Goal: Information Seeking & Learning: Learn about a topic

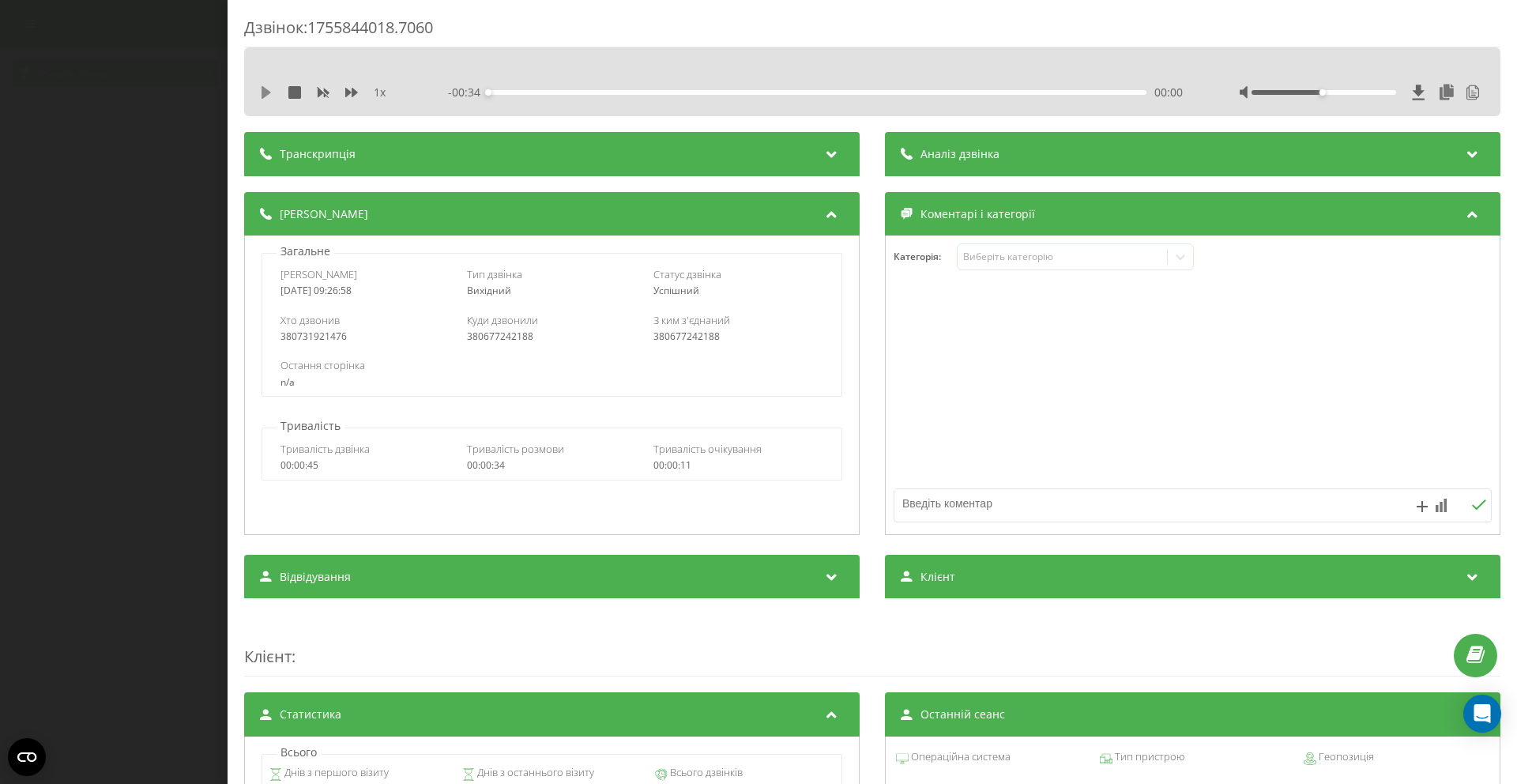
click at [268, 96] on icon at bounding box center [266, 92] width 13 height 13
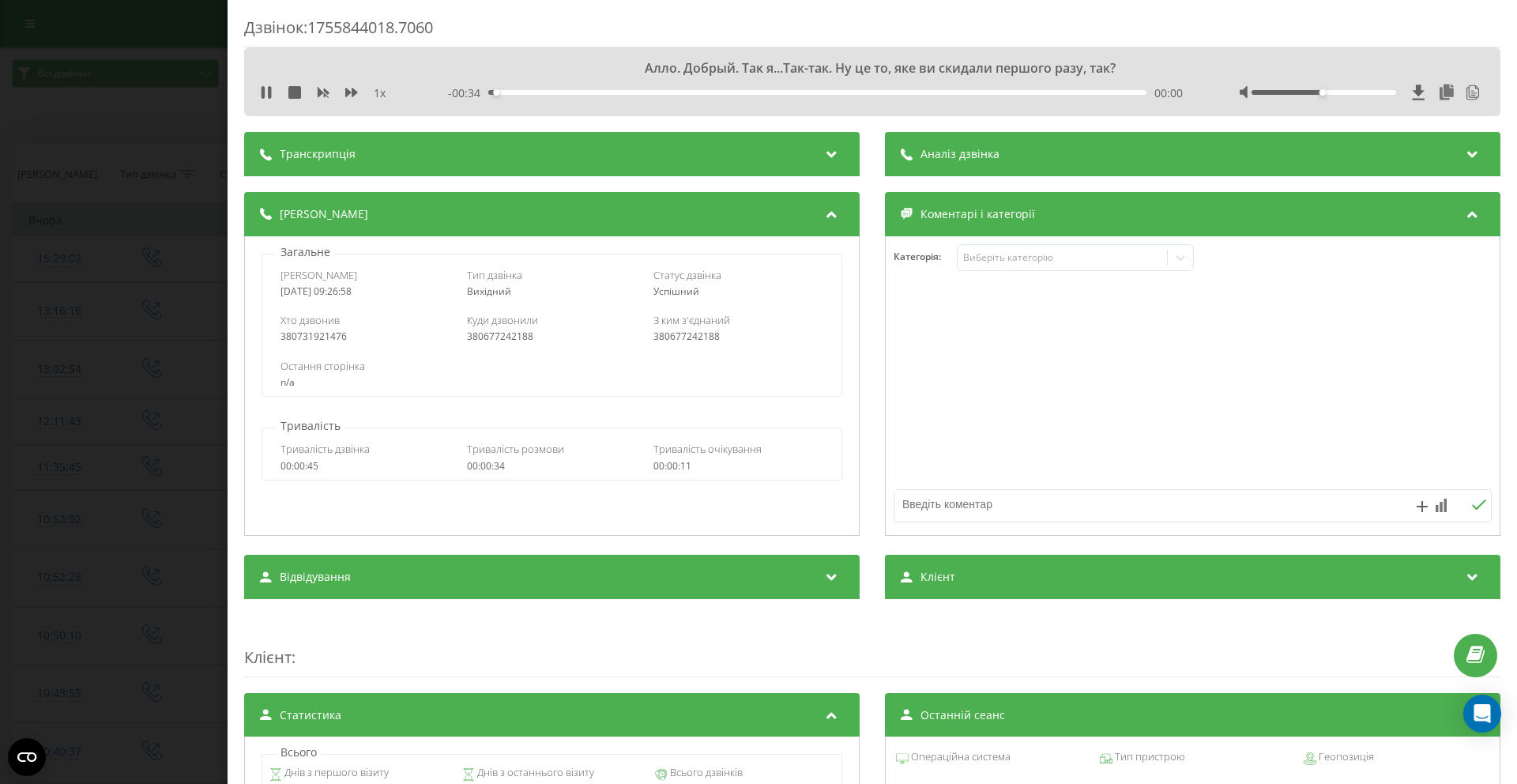
click at [532, 95] on div "- 00:34 00:00 00:00" at bounding box center [816, 94] width 735 height 15
click at [594, 95] on div "00:05" at bounding box center [817, 92] width 659 height 5
click at [752, 93] on div "00:08" at bounding box center [817, 92] width 659 height 5
drag, startPoint x: 930, startPoint y: 97, endPoint x: 1000, endPoint y: 95, distance: 70.0
click at [930, 97] on div "- 00:19 00:14 00:14" at bounding box center [816, 94] width 735 height 15
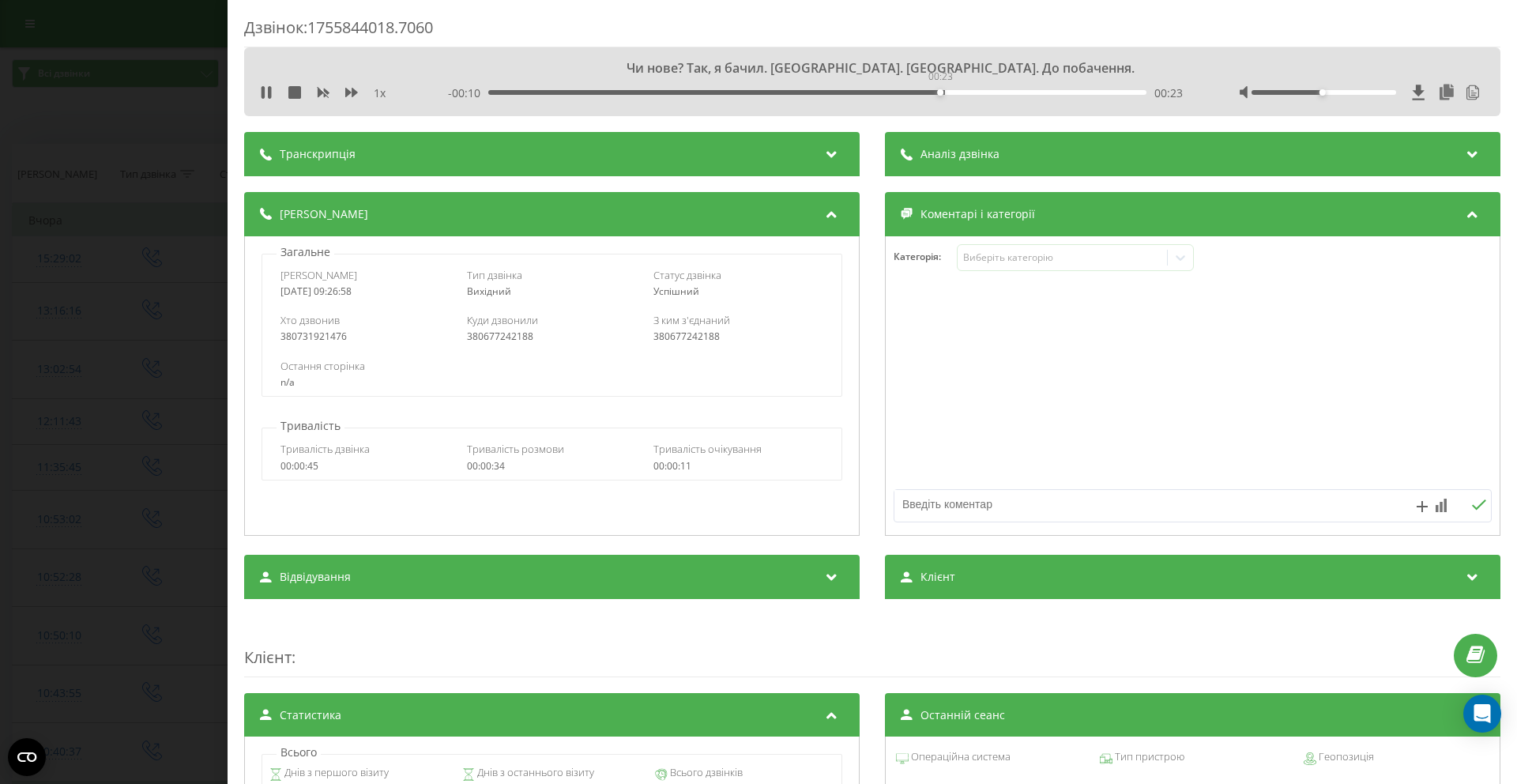
click at [938, 93] on div "00:23" at bounding box center [817, 92] width 659 height 5
click at [1025, 95] on div "00:28" at bounding box center [817, 92] width 659 height 5
click at [908, 91] on div "00:22" at bounding box center [817, 92] width 659 height 5
click at [837, 92] on div "00:18" at bounding box center [817, 92] width 659 height 5
click at [132, 41] on div "Дзвінок : 1755844018.7060 Алло. Добрый. Так я...Так-так. Ну це то, яке ви скида…" at bounding box center [758, 392] width 1517 height 784
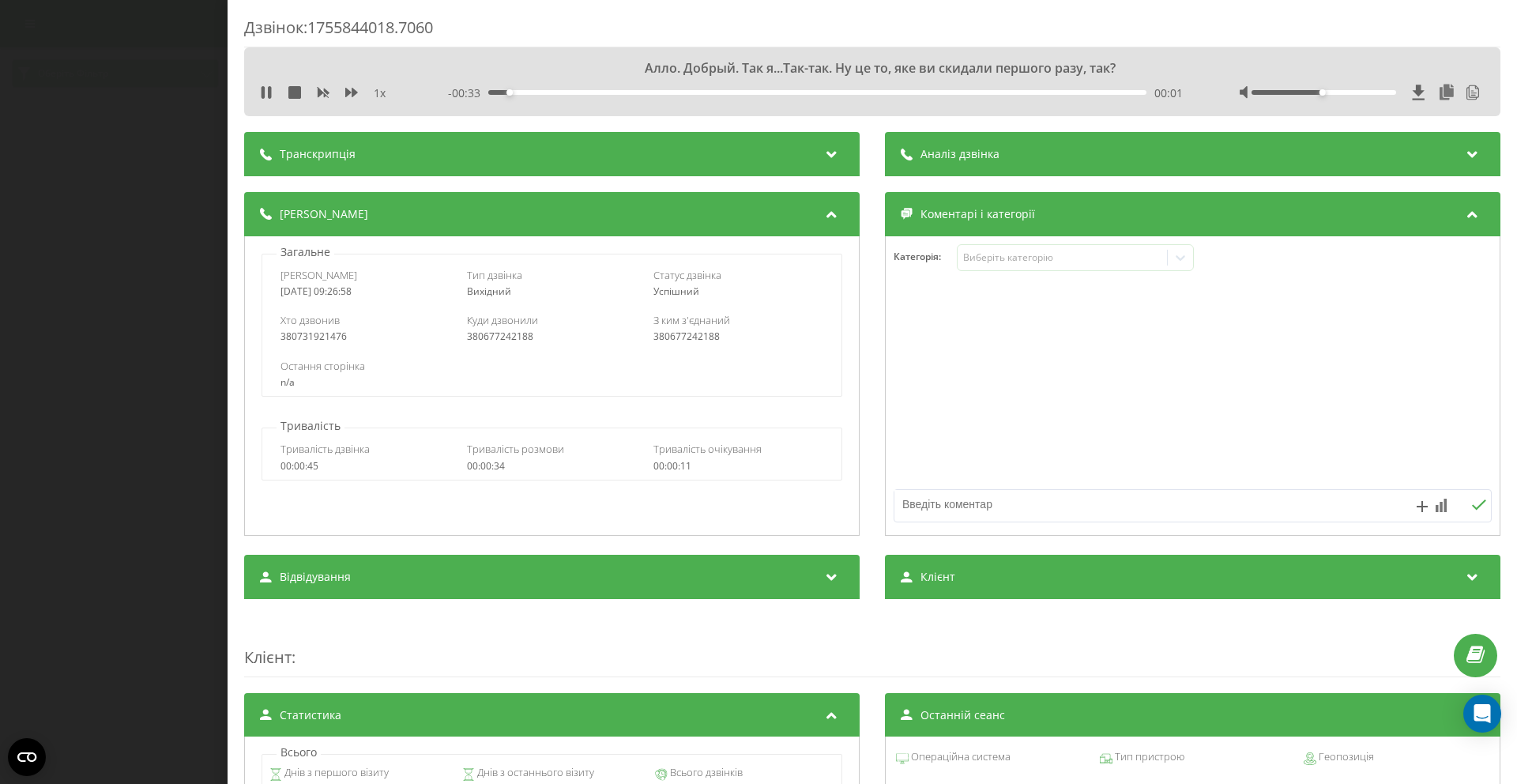
click at [517, 95] on div "00:01" at bounding box center [817, 92] width 659 height 5
click at [566, 95] on div "- 00:32 00:01 00:01" at bounding box center [816, 94] width 735 height 15
click at [161, 98] on div "Дзвінок : 1755844018.7060 Алло. Добрый. Так я...Так-так. Ну це то, яке ви скида…" at bounding box center [758, 392] width 1517 height 784
click at [645, 92] on div "00:03" at bounding box center [817, 92] width 659 height 5
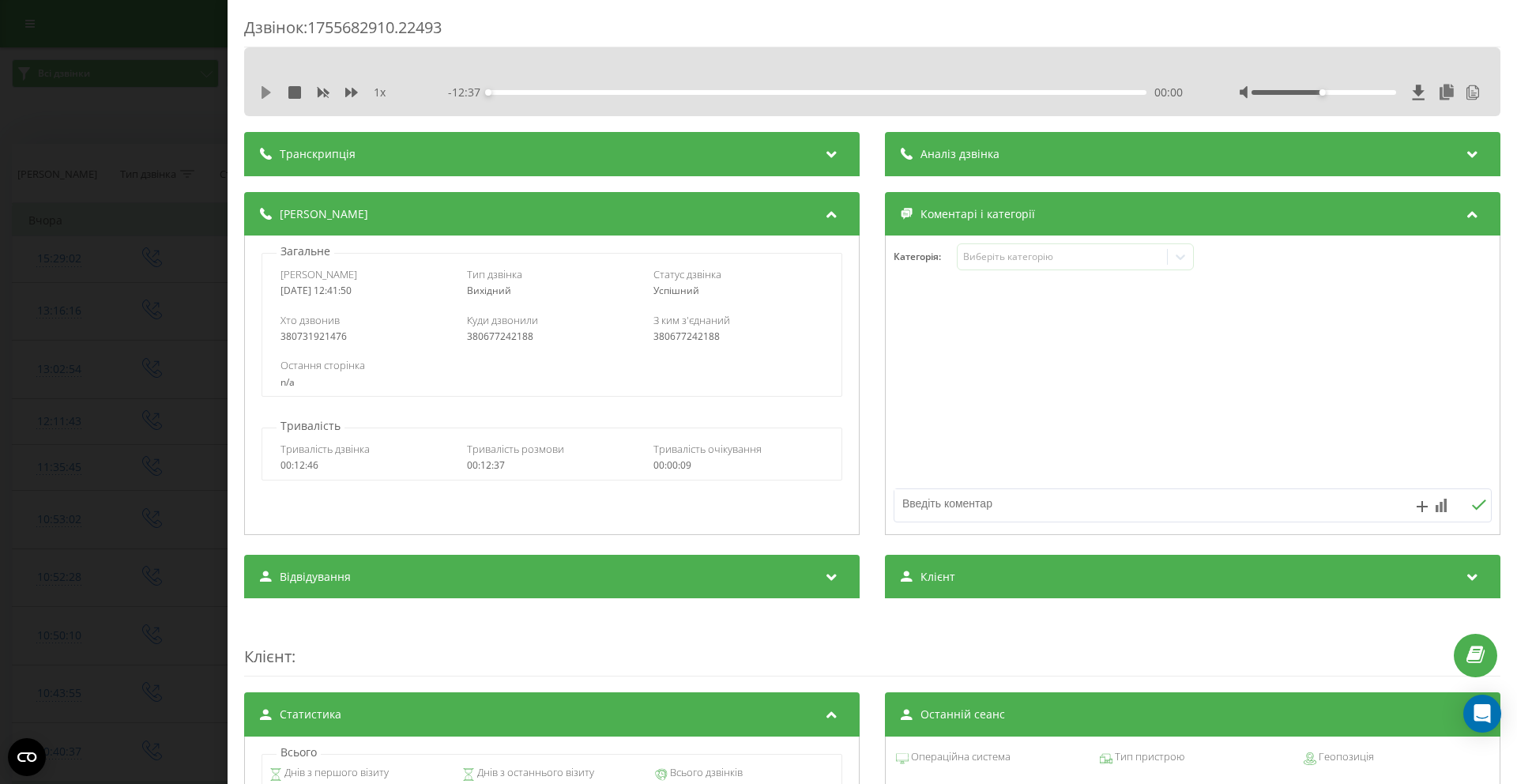
click at [266, 95] on icon at bounding box center [266, 92] width 10 height 13
click at [519, 94] on div "00:03" at bounding box center [817, 92] width 659 height 5
click at [571, 92] on div "01:29" at bounding box center [817, 92] width 659 height 5
click at [603, 95] on div "- 10:32 02:05 02:05" at bounding box center [816, 94] width 735 height 15
click at [610, 93] on div "02:11" at bounding box center [817, 92] width 659 height 5
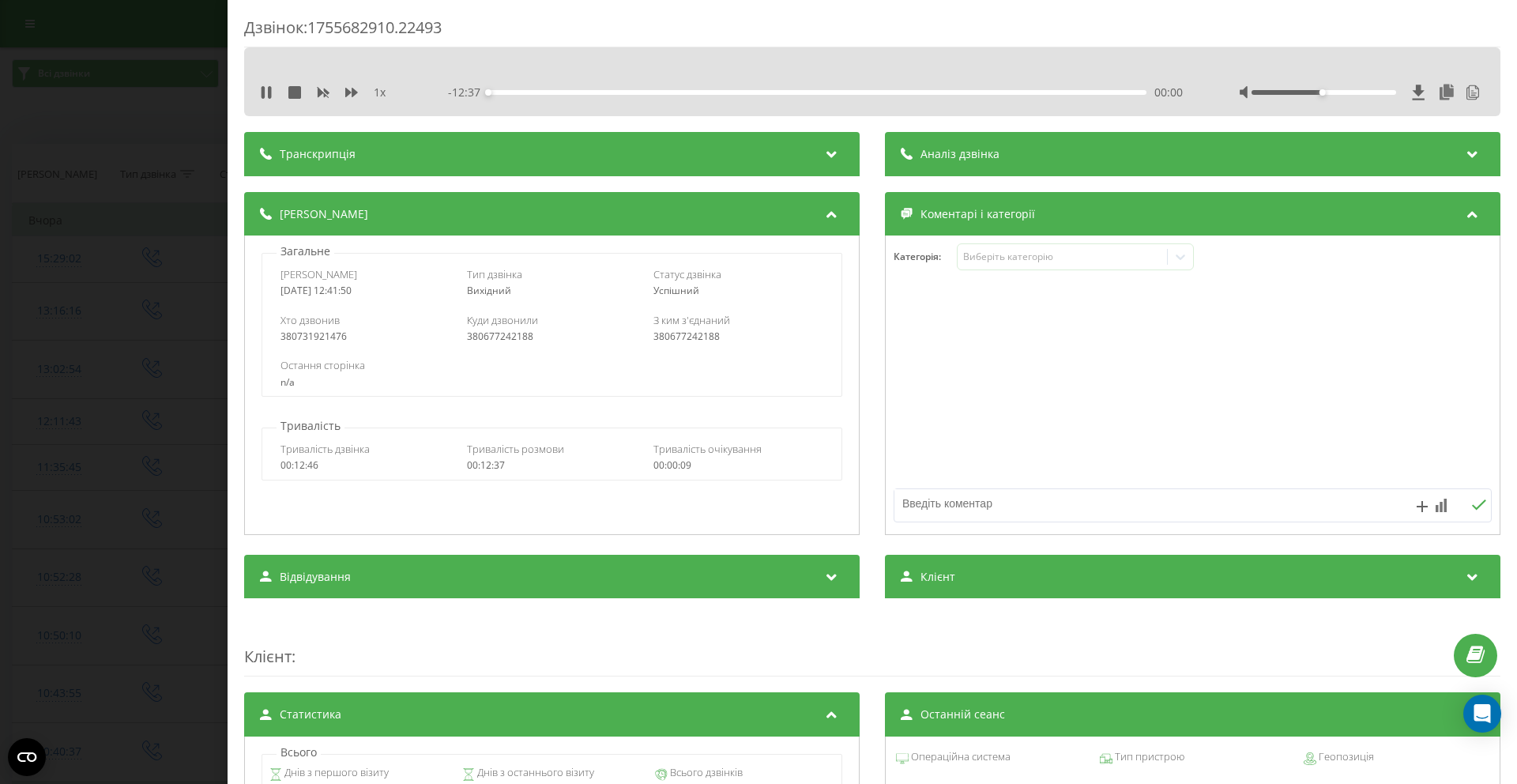
click at [618, 95] on div "00:00" at bounding box center [817, 92] width 659 height 5
click at [615, 95] on div "02:29" at bounding box center [817, 92] width 659 height 5
click at [610, 93] on div "02:24" at bounding box center [817, 92] width 659 height 5
click at [693, 92] on div "03:53" at bounding box center [817, 92] width 659 height 5
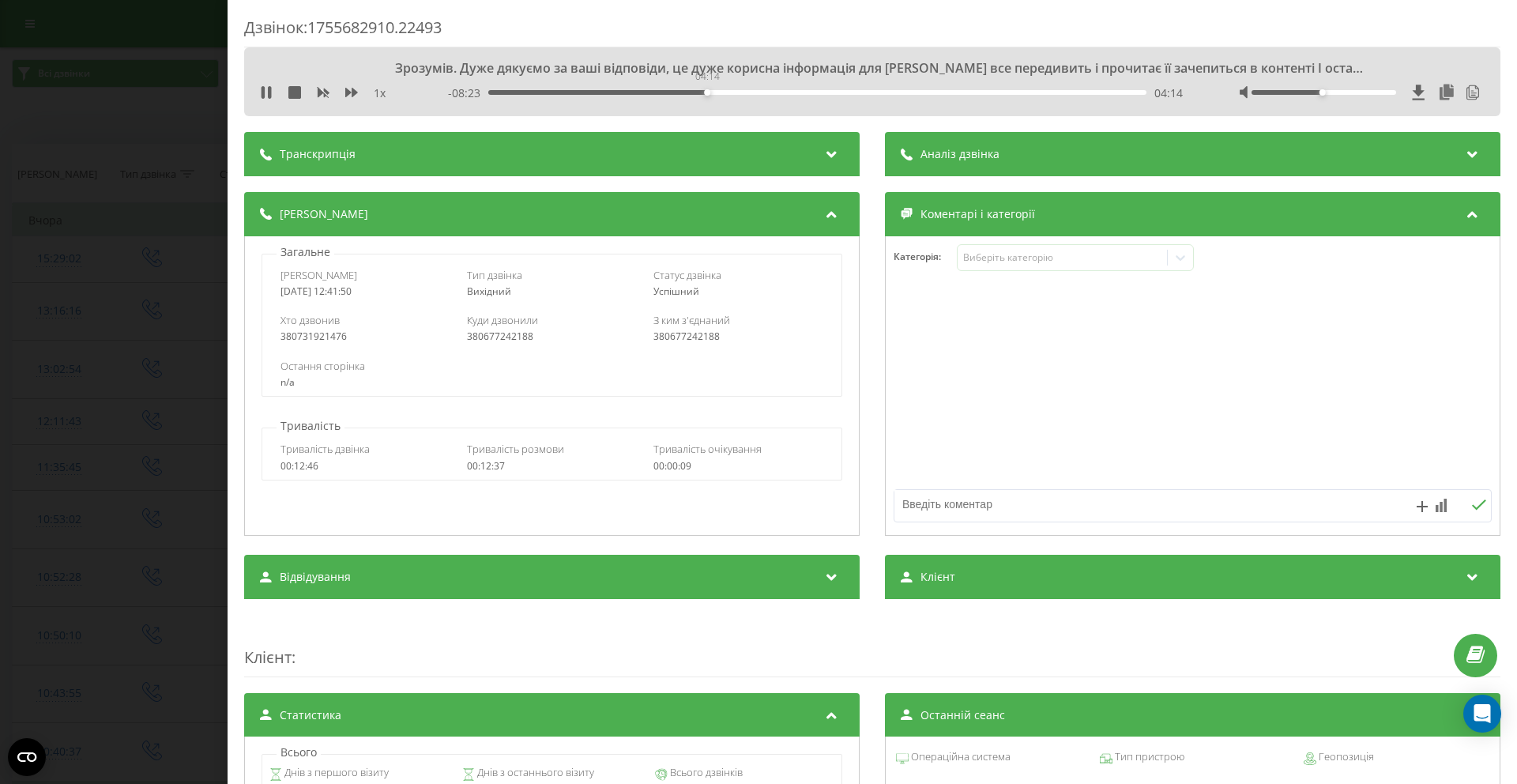
drag, startPoint x: 705, startPoint y: 94, endPoint x: 722, endPoint y: 95, distance: 17.0
click at [707, 94] on div "04:14" at bounding box center [817, 92] width 659 height 5
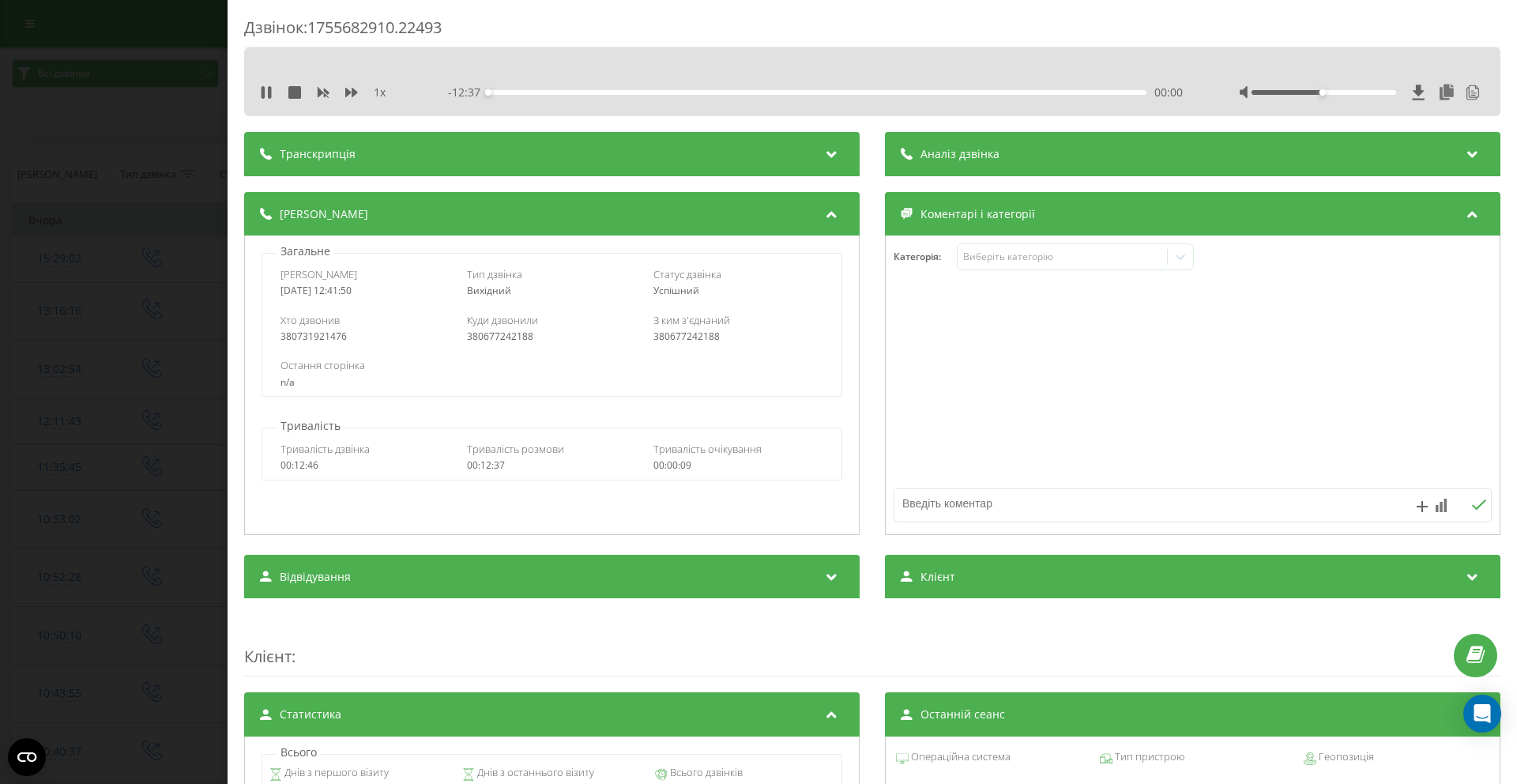
click at [724, 95] on div "- 12:37 00:00 00:00" at bounding box center [816, 93] width 735 height 15
click at [746, 95] on div "- 08:16 04:21 04:21" at bounding box center [816, 94] width 735 height 15
click at [726, 93] on div "04:22" at bounding box center [817, 92] width 659 height 5
click at [745, 95] on div "05:00" at bounding box center [817, 92] width 659 height 5
click at [760, 95] on div "- 07:36 05:01 05:01" at bounding box center [816, 94] width 735 height 15
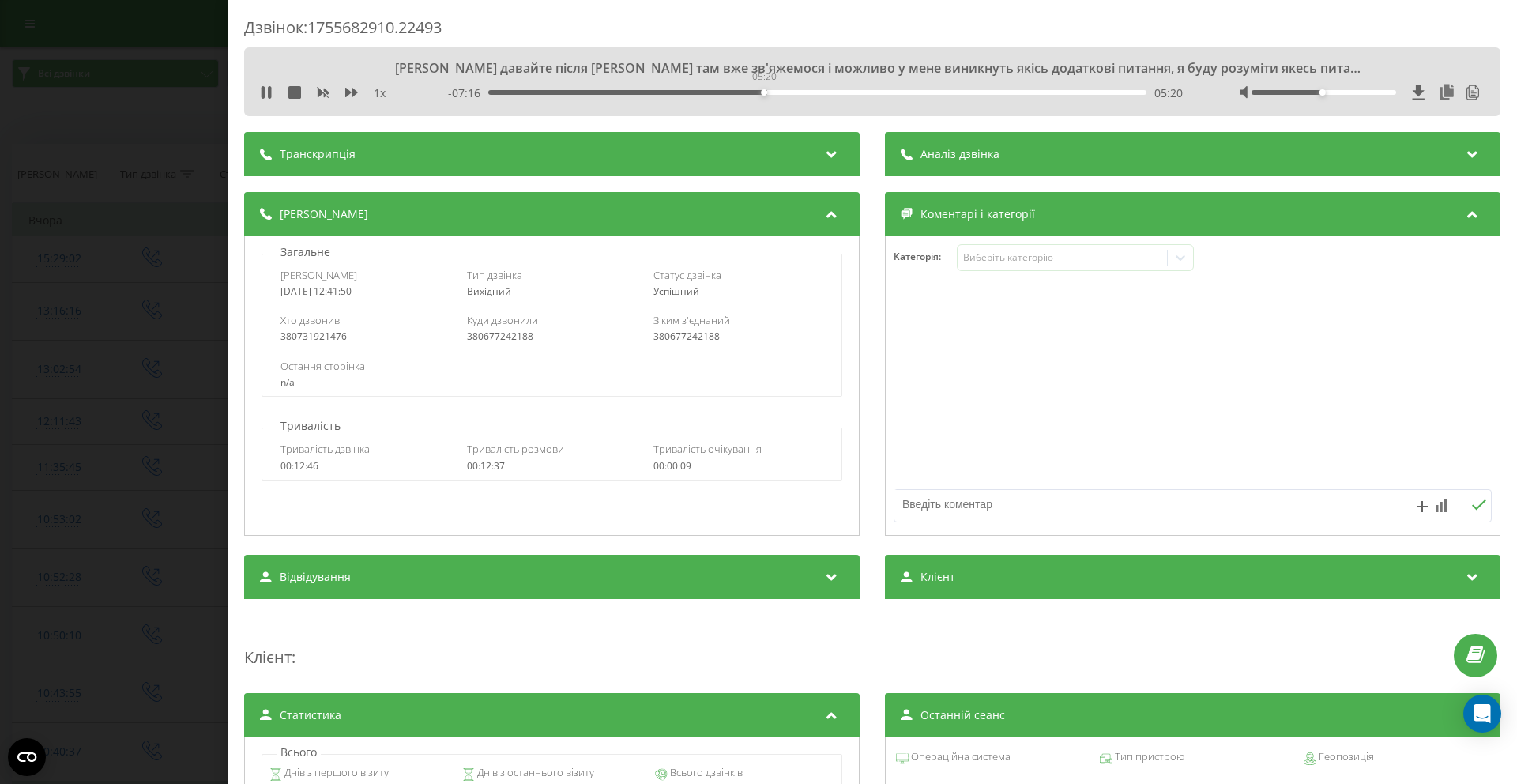
click at [762, 94] on div "05:20" at bounding box center [817, 92] width 659 height 5
click at [799, 93] on div "05:21" at bounding box center [817, 92] width 659 height 5
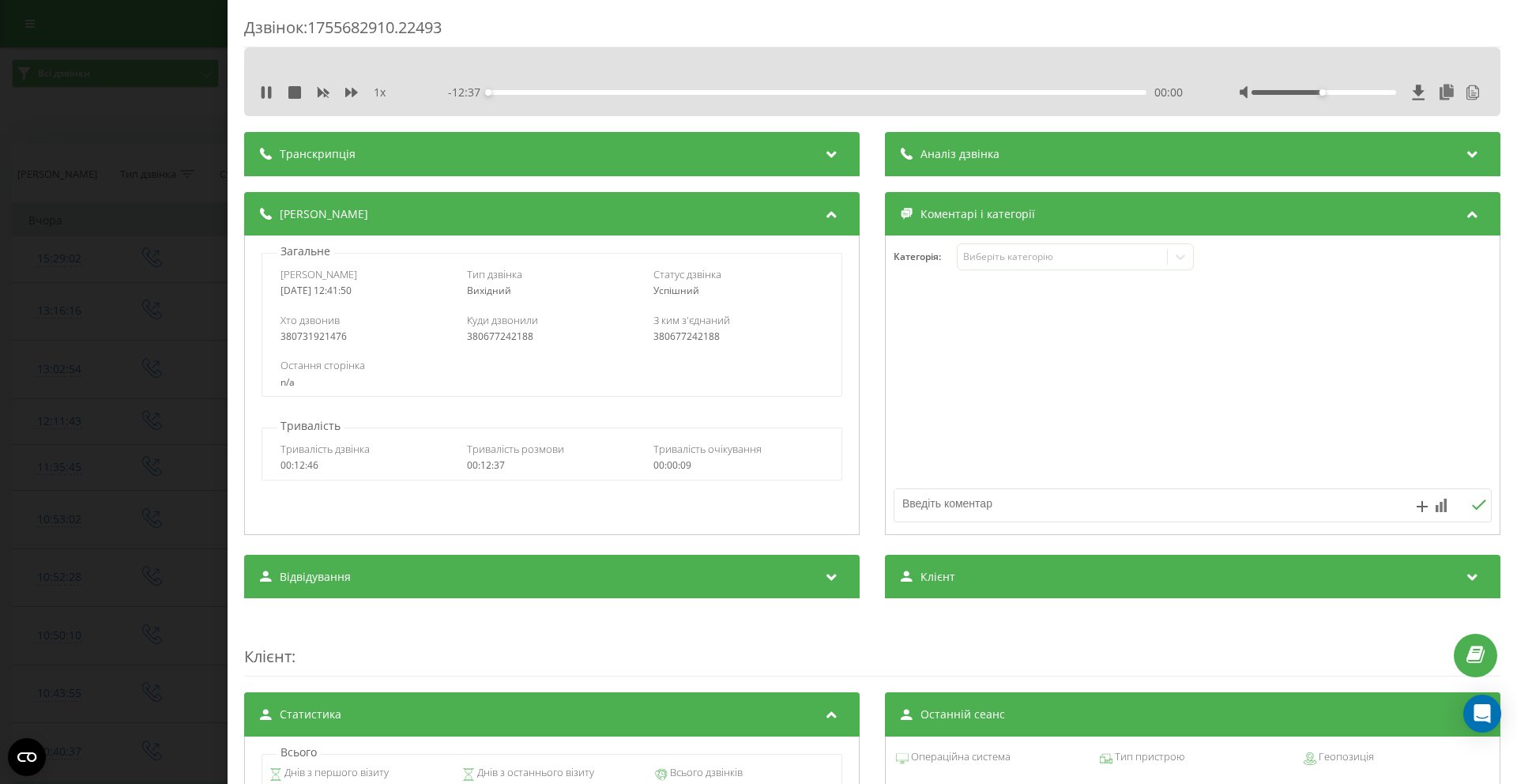
click at [833, 95] on div "- 12:37 00:00 00:00" at bounding box center [816, 93] width 735 height 15
click at [833, 91] on div "00:00" at bounding box center [817, 92] width 659 height 5
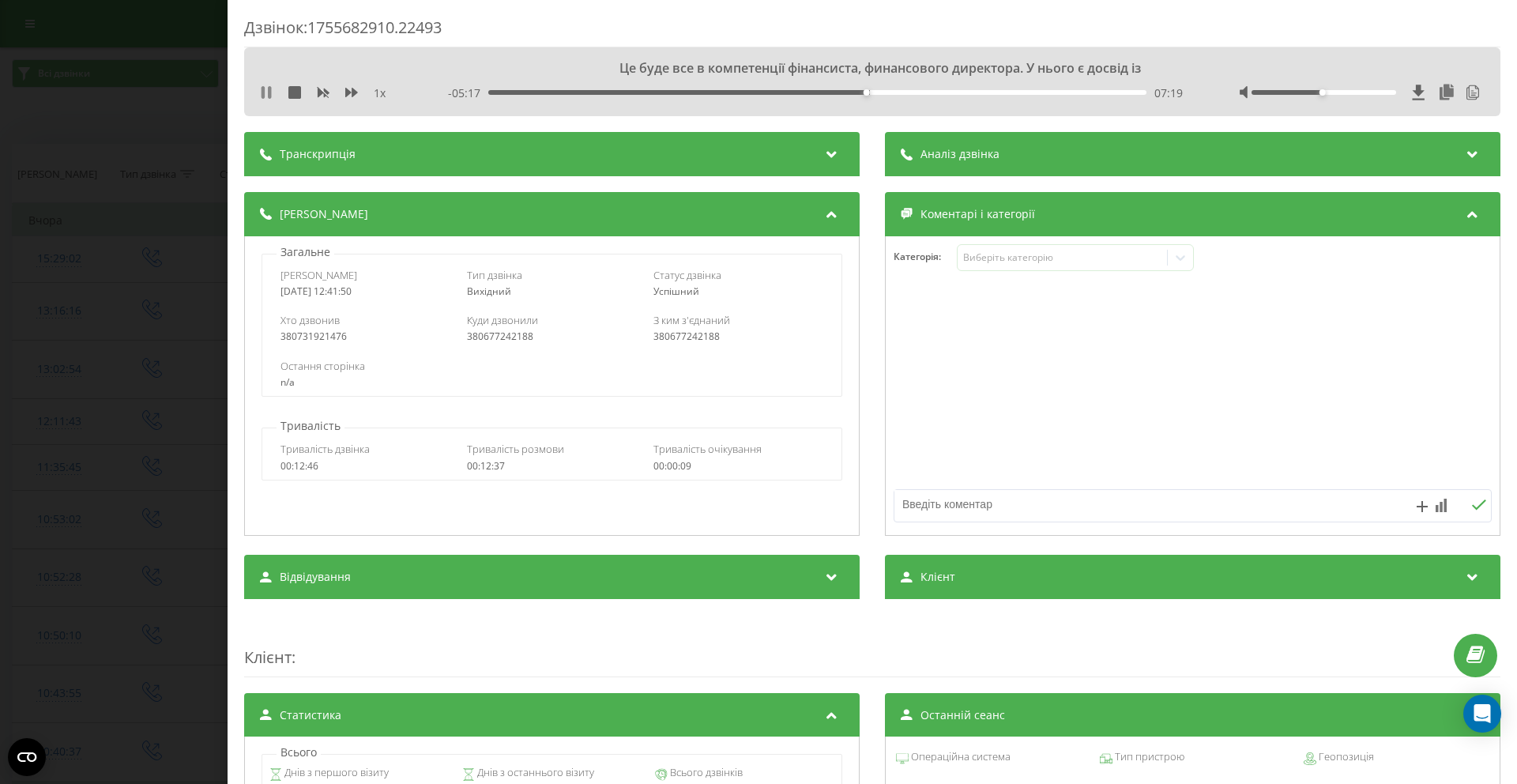
click at [263, 98] on icon at bounding box center [262, 92] width 3 height 13
click at [268, 95] on icon at bounding box center [266, 92] width 13 height 13
click at [883, 92] on div "07:23" at bounding box center [817, 92] width 659 height 5
click at [898, 93] on div "07:42" at bounding box center [817, 92] width 659 height 5
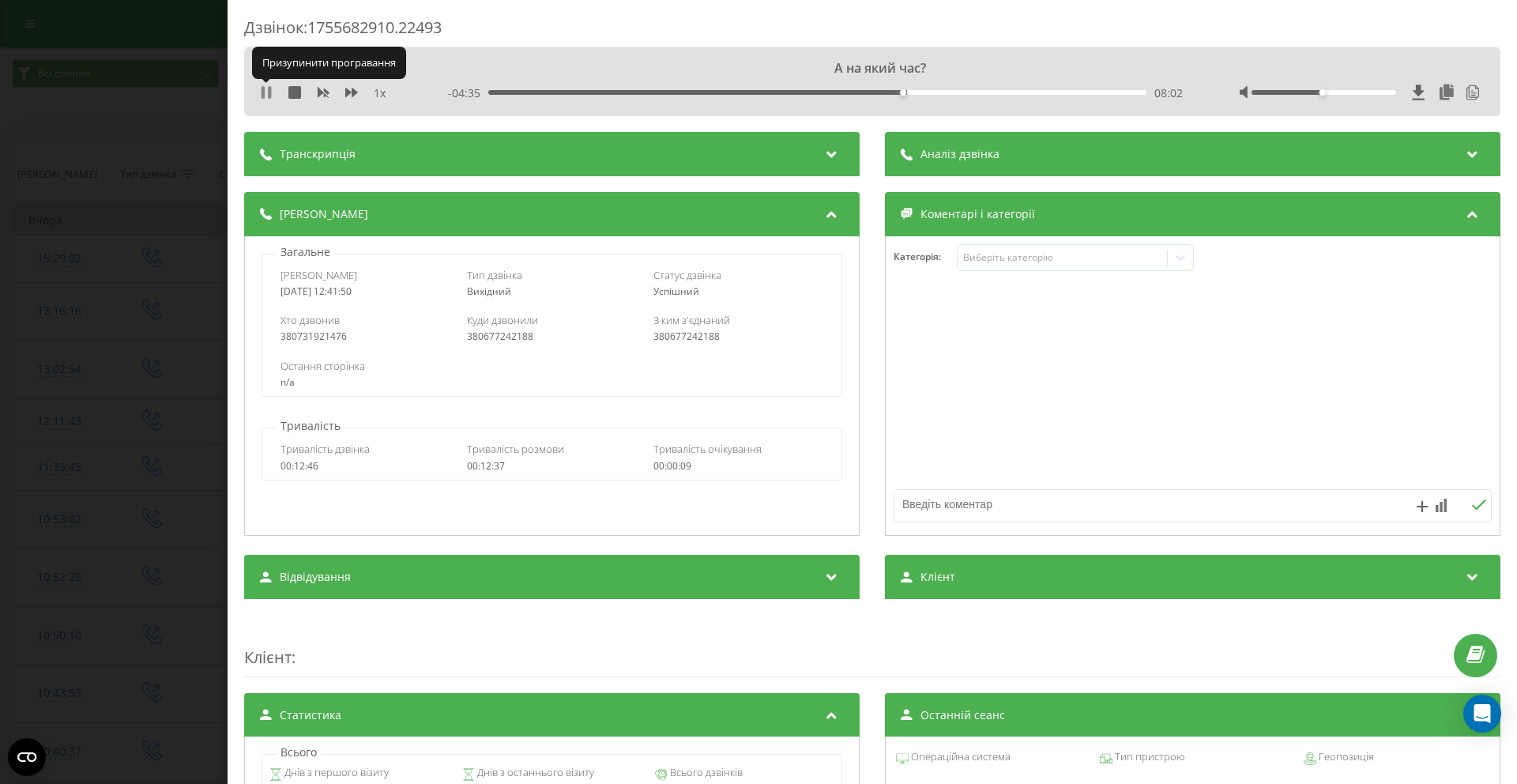
click at [269, 95] on icon at bounding box center [269, 92] width 3 height 13
click at [269, 95] on icon at bounding box center [266, 92] width 13 height 13
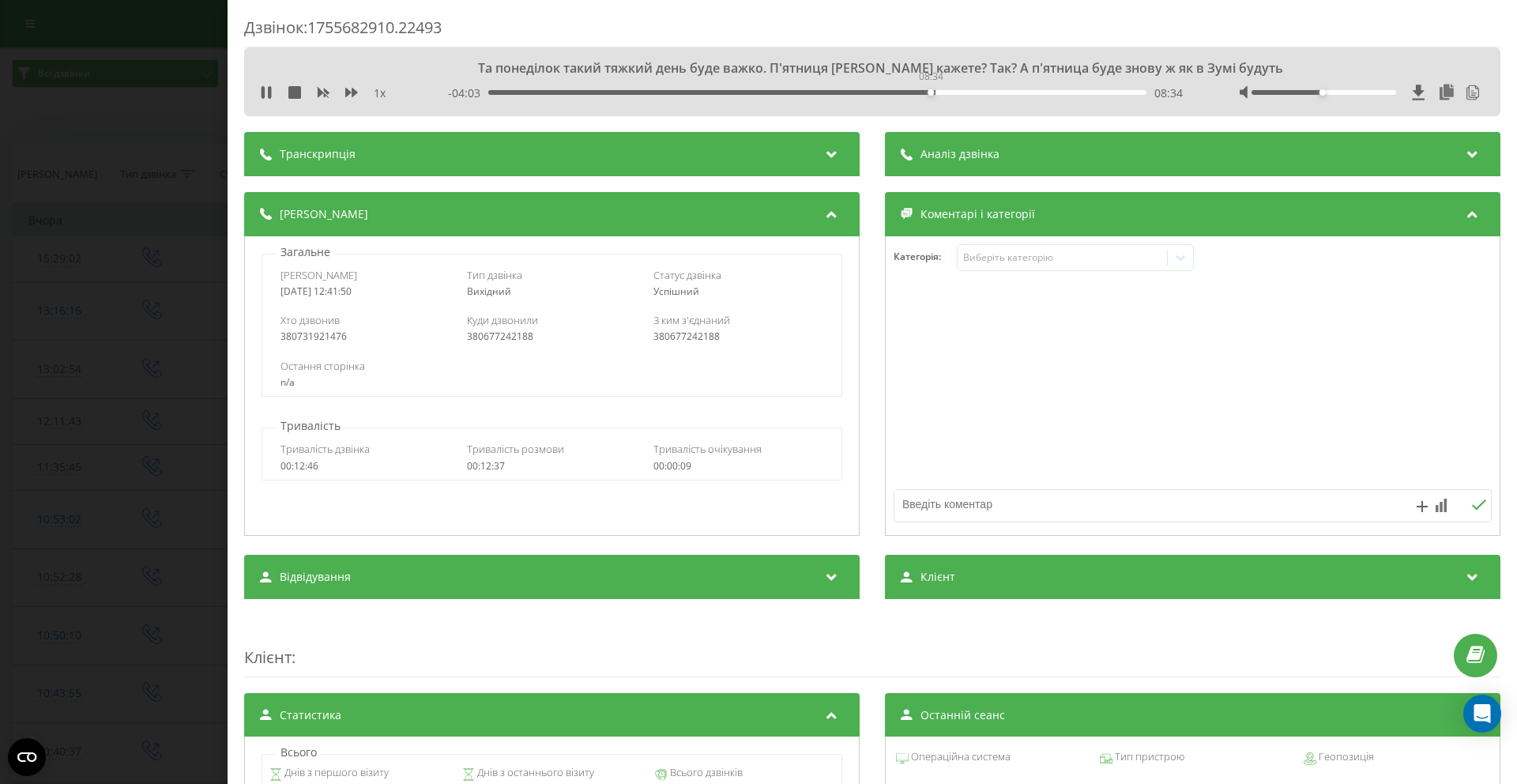
click at [929, 92] on div "08:34" at bounding box center [817, 92] width 659 height 5
click at [955, 94] on div "09:04" at bounding box center [817, 92] width 659 height 5
click at [989, 95] on div "- 03:32 09:04 09:04" at bounding box center [816, 94] width 735 height 15
click at [939, 90] on div "- 03:27 09:10 09:10" at bounding box center [816, 94] width 735 height 15
click at [940, 93] on div "08:48" at bounding box center [817, 92] width 659 height 5
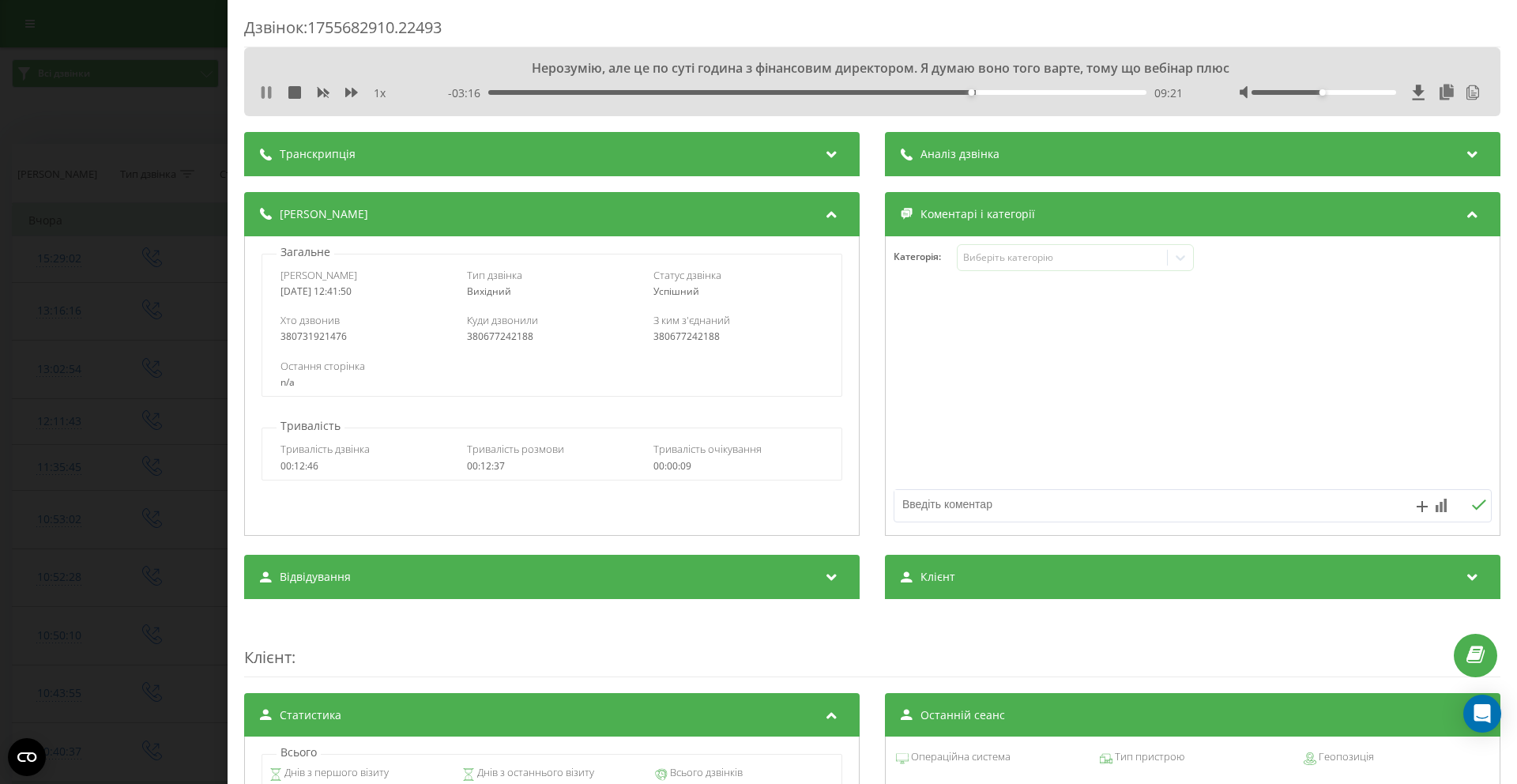
click at [262, 95] on icon at bounding box center [262, 92] width 3 height 13
click at [265, 95] on icon at bounding box center [266, 92] width 10 height 13
click at [271, 95] on icon at bounding box center [266, 92] width 13 height 13
